Goal: Information Seeking & Learning: Stay updated

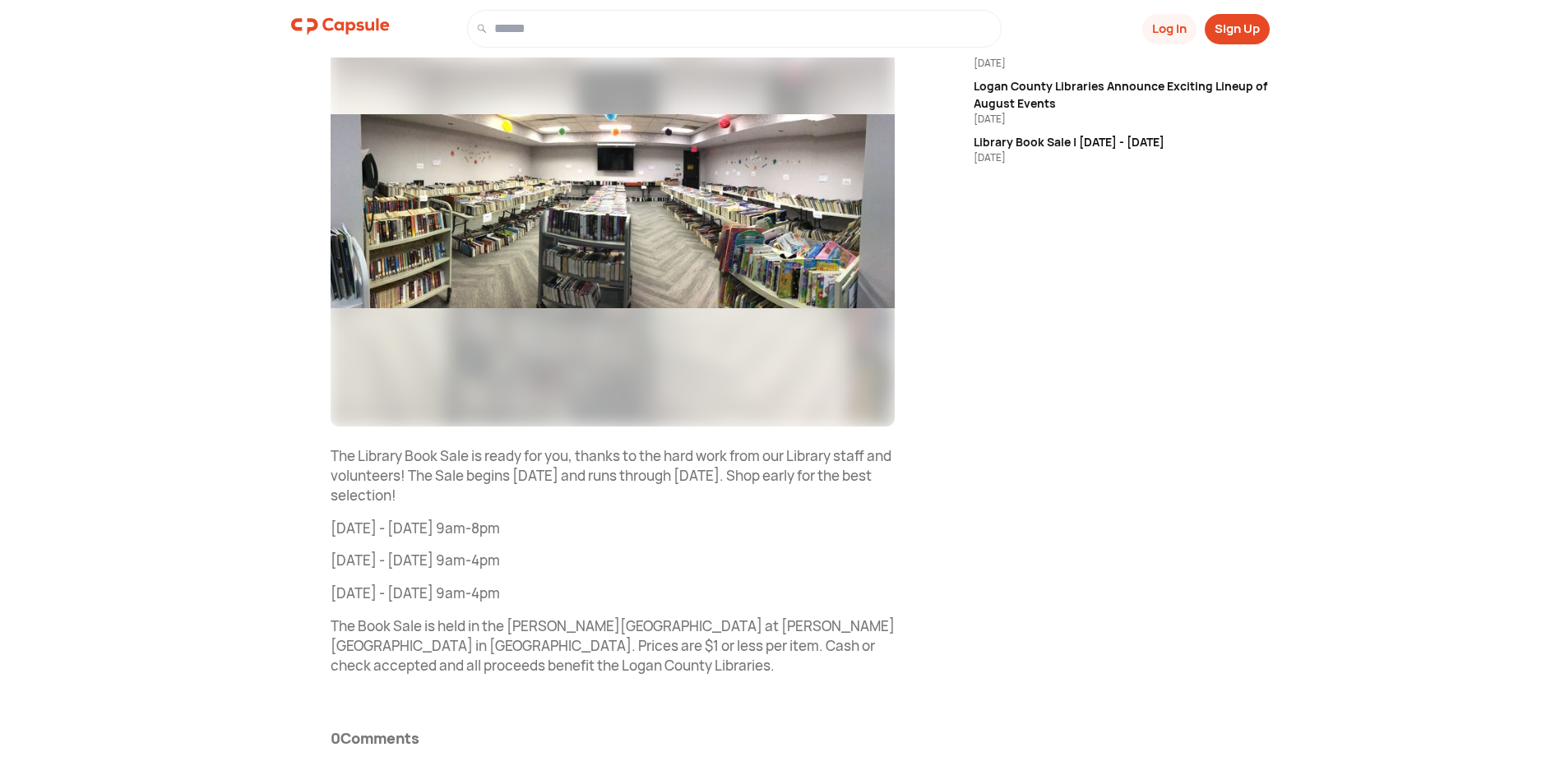
scroll to position [268, 0]
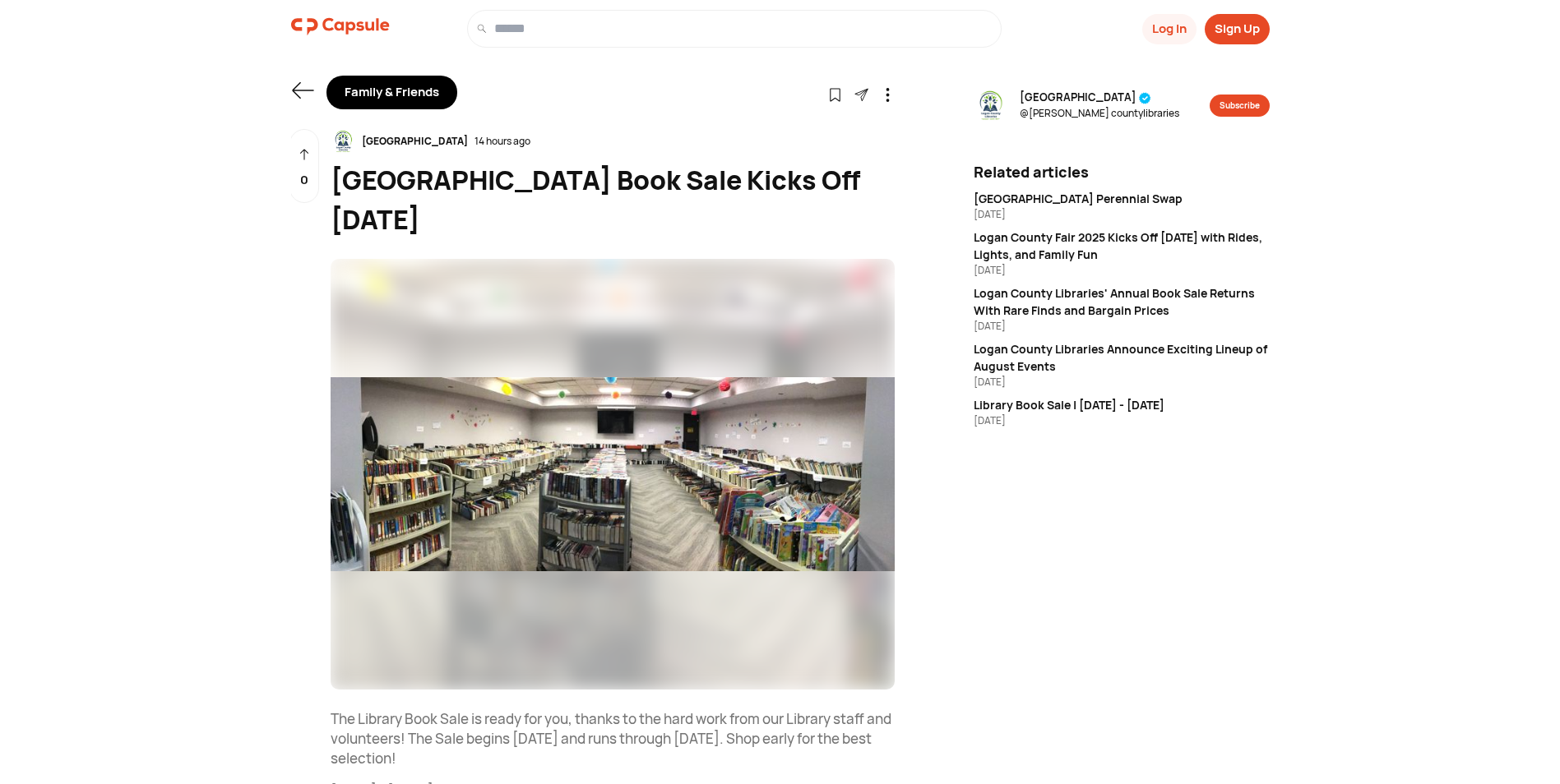
scroll to position [246, 0]
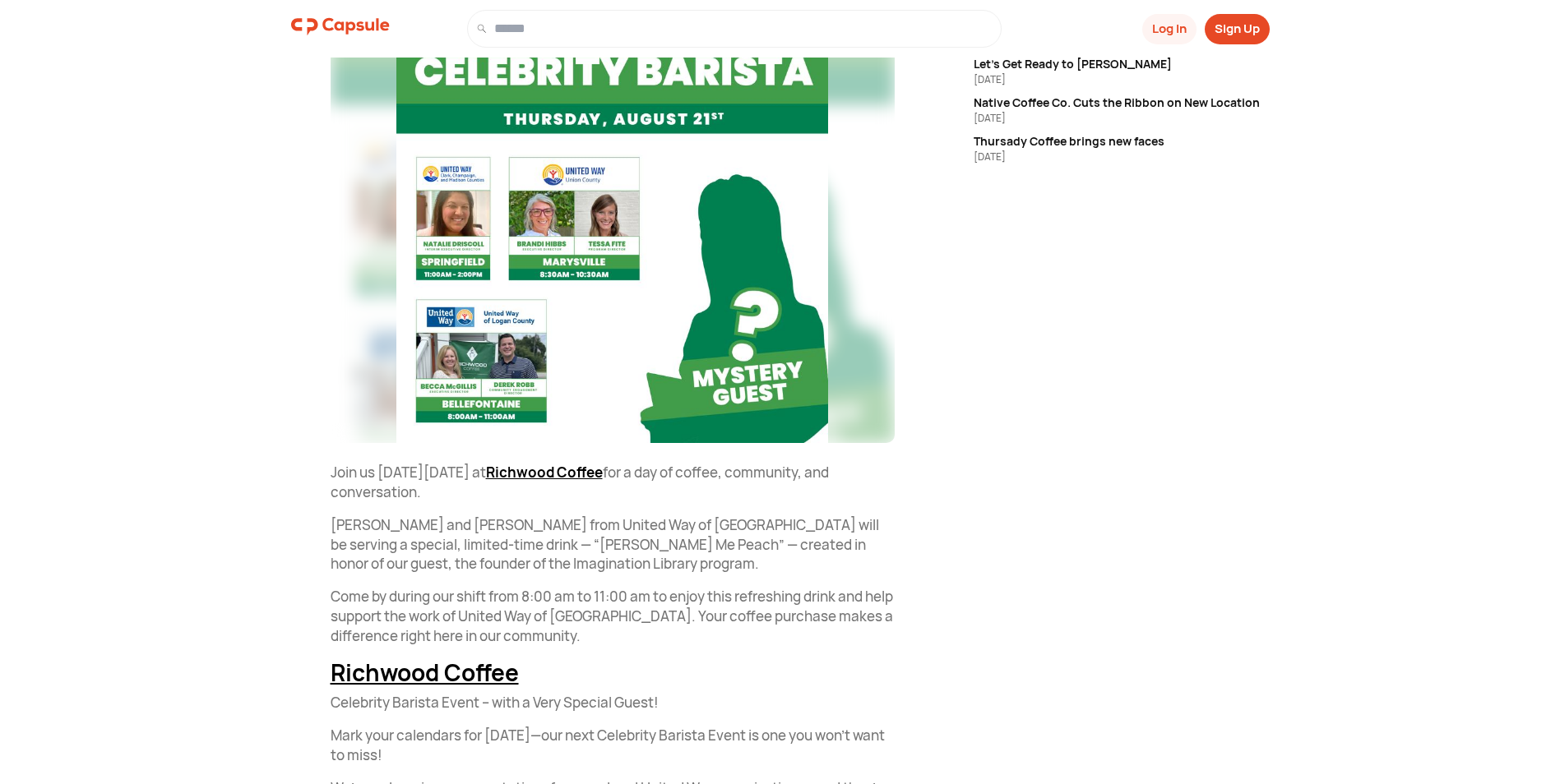
scroll to position [411, 0]
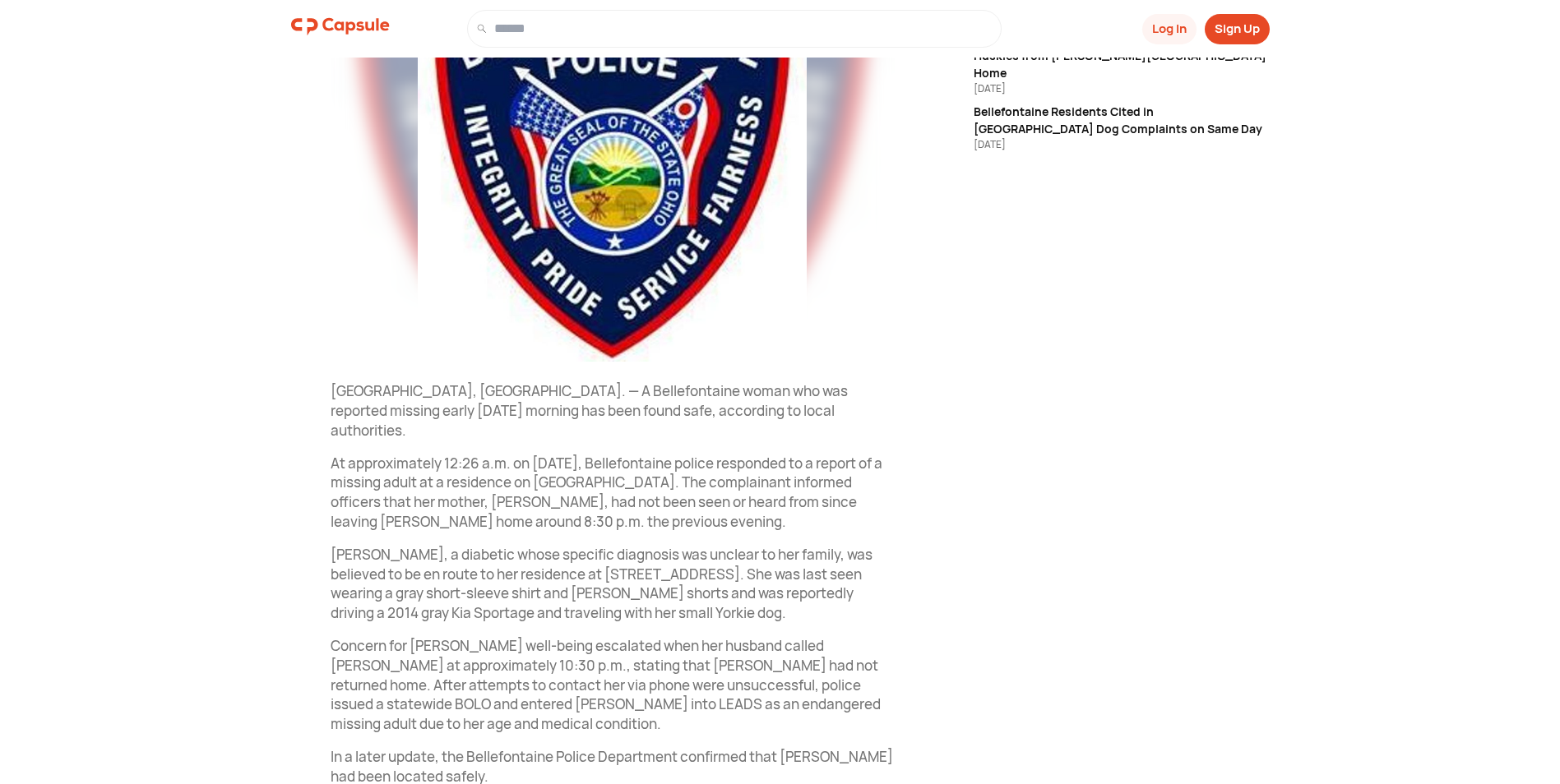
scroll to position [329, 0]
